Goal: Check status: Check status

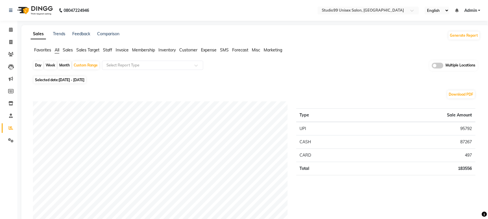
drag, startPoint x: 15, startPoint y: 73, endPoint x: 267, endPoint y: 19, distance: 257.6
click at [267, 19] on nav "08047224946 Select Location × Studio99 Unisex Salon, Madhubani English ENGLISH …" at bounding box center [244, 10] width 488 height 21
click at [382, 9] on input "text" at bounding box center [363, 11] width 84 height 6
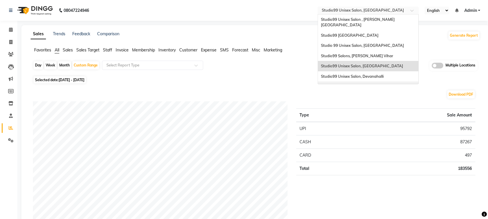
click at [354, 84] on span "Studio99 Unisex Salon, Tn25" at bounding box center [346, 86] width 51 height 5
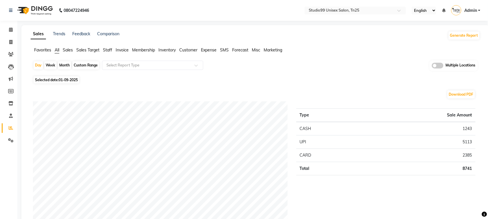
click at [83, 67] on div "Custom Range" at bounding box center [85, 65] width 27 height 8
select select "9"
select select "2025"
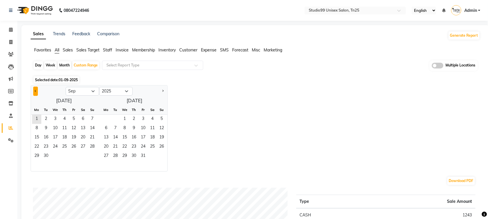
click at [37, 90] on button "Previous month" at bounding box center [35, 91] width 5 height 9
select select "8"
click at [74, 118] on span "1" at bounding box center [73, 119] width 9 height 9
click at [93, 155] on span "31" at bounding box center [92, 156] width 9 height 9
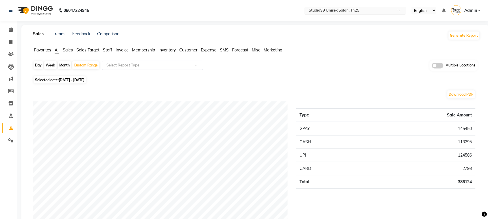
click at [375, 12] on input "text" at bounding box center [350, 11] width 84 height 6
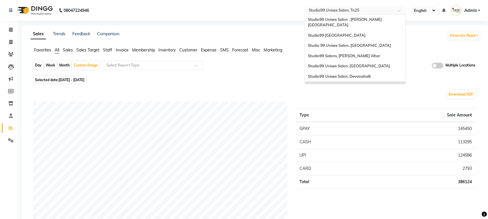
scroll to position [23, 0]
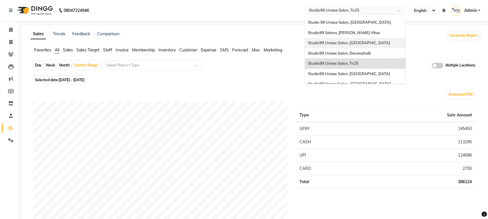
click at [362, 40] on span "Studio99 Unisex Salon, [GEOGRAPHIC_DATA]" at bounding box center [349, 42] width 82 height 5
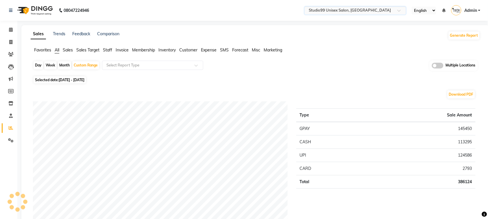
click at [41, 68] on div "Day" at bounding box center [39, 65] width 10 height 8
select select "8"
select select "2025"
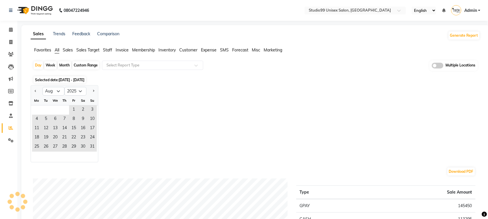
click at [92, 67] on div "Custom Range" at bounding box center [85, 65] width 27 height 8
select select "8"
select select "2025"
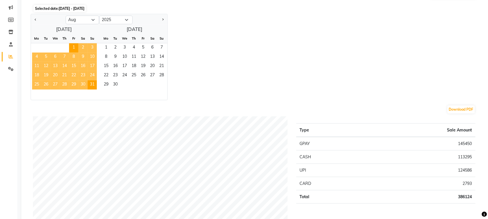
scroll to position [83, 0]
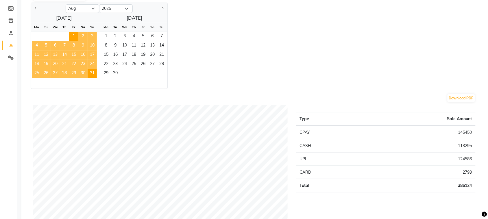
click at [251, 18] on div "Jan Feb Mar Apr May Jun [DATE] Aug Sep Oct Nov [DATE] 2016 2017 2018 2019 2020 …" at bounding box center [256, 46] width 450 height 86
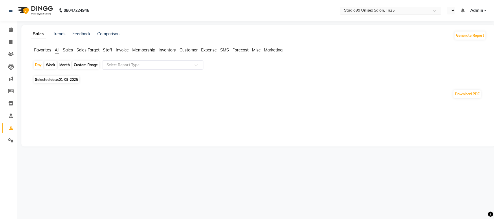
click at [416, 11] on input "text" at bounding box center [385, 11] width 84 height 6
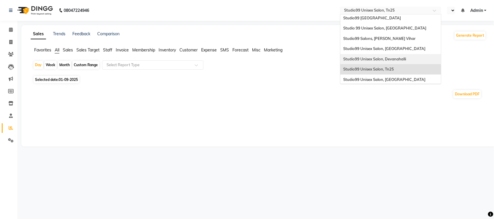
scroll to position [20, 0]
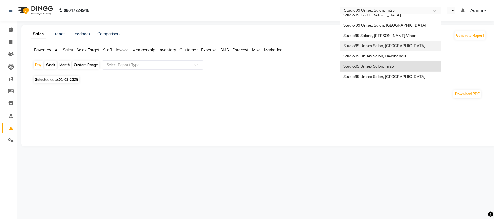
click at [387, 43] on span "Studio99 Unisex Salon, [GEOGRAPHIC_DATA]" at bounding box center [384, 45] width 82 height 5
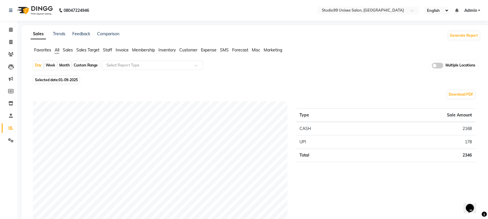
click at [87, 65] on div "Custom Range" at bounding box center [85, 65] width 27 height 8
select select "9"
select select "2025"
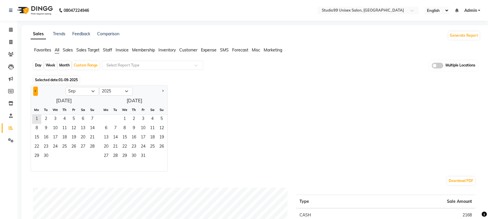
click at [35, 91] on span "Previous month" at bounding box center [36, 91] width 2 height 2
select select "8"
click at [73, 117] on span "1" at bounding box center [73, 119] width 9 height 9
click at [93, 158] on span "31" at bounding box center [92, 156] width 9 height 9
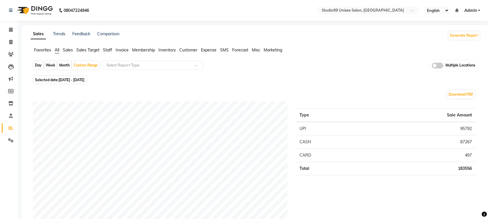
drag, startPoint x: 302, startPoint y: 167, endPoint x: 148, endPoint y: 19, distance: 213.2
click at [148, 19] on nav "08047224946 Select Location × Studio99 Unisex Salon, Madhubani English ENGLISH …" at bounding box center [244, 10] width 488 height 21
